Goal: Transaction & Acquisition: Purchase product/service

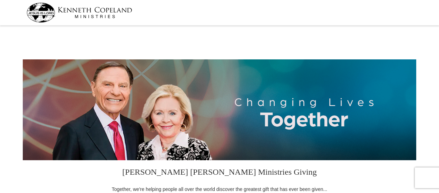
select select "AL"
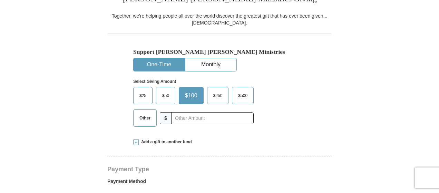
scroll to position [175, 0]
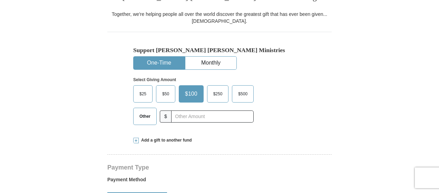
click at [146, 120] on span "Other" at bounding box center [145, 116] width 18 height 10
click at [0, 0] on input "Other" at bounding box center [0, 0] width 0 height 0
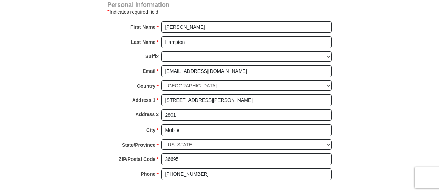
scroll to position [467, 0]
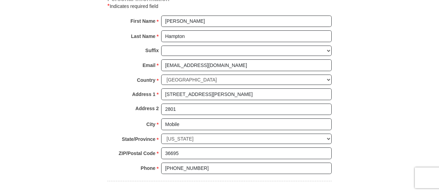
type input "20.00"
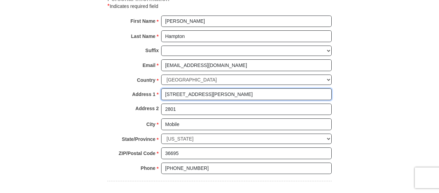
click at [253, 93] on input "945 Schillinger Rd S" at bounding box center [246, 94] width 171 height 12
type input "9"
type input "1363 Kilearn Dr"
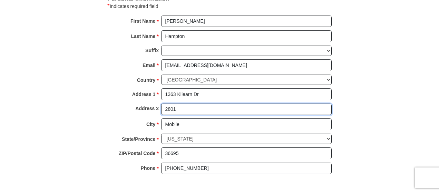
click at [203, 107] on input "2801" at bounding box center [246, 110] width 171 height 12
type input "2"
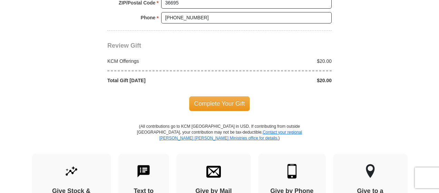
scroll to position [619, 0]
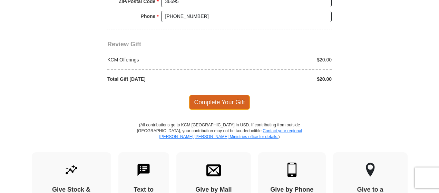
click at [232, 95] on span "Complete Your Gift" at bounding box center [219, 102] width 61 height 14
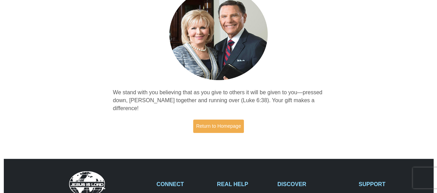
scroll to position [71, 0]
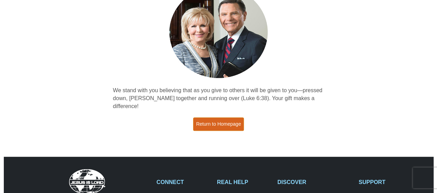
click at [226, 119] on link "Return to Homepage" at bounding box center [218, 123] width 51 height 13
